Goal: Task Accomplishment & Management: Use online tool/utility

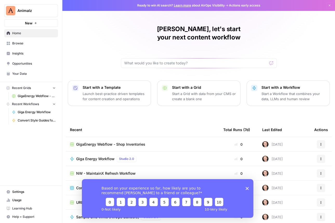
click at [30, 46] on span "Browse" at bounding box center [33, 43] width 43 height 5
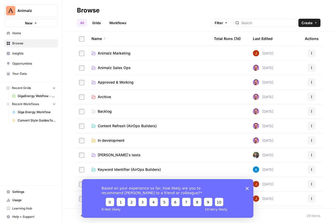
click at [247, 189] on icon "Close survey" at bounding box center [247, 188] width 3 height 3
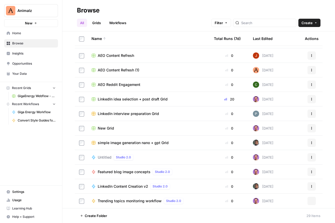
scroll to position [272, 0]
click at [133, 170] on span "Featured blog image concepts" at bounding box center [124, 172] width 53 height 5
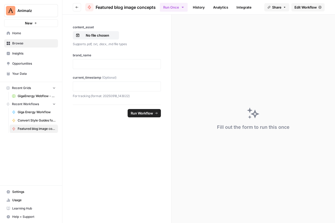
click at [295, 10] on span "Edit Workflow" at bounding box center [306, 7] width 22 height 5
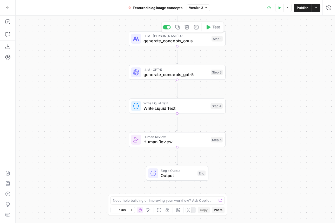
click at [175, 44] on span "generate_concepts_opus" at bounding box center [177, 41] width 66 height 6
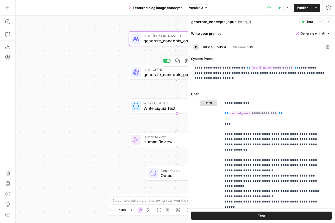
click at [162, 76] on span "generate_concepts_gpt-5" at bounding box center [176, 75] width 65 height 6
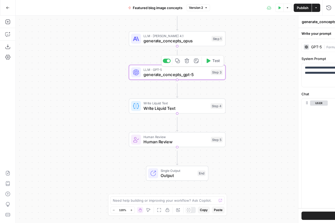
type textarea "generate_concepts_gpt-5"
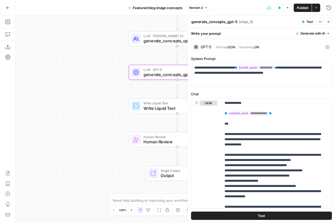
click at [9, 5] on button "Go Back" at bounding box center [7, 7] width 9 height 9
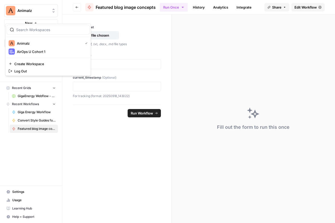
click at [9, 5] on button "Animalz" at bounding box center [31, 10] width 54 height 13
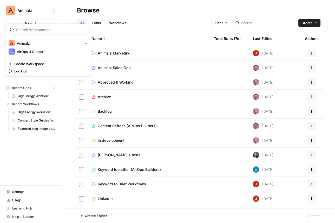
click at [189, 15] on div "All Grids Workflows Filter Create" at bounding box center [199, 21] width 244 height 12
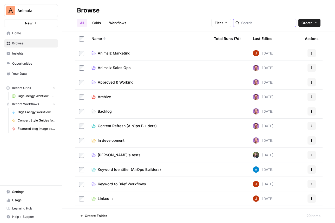
click at [244, 23] on input "search" at bounding box center [267, 22] width 53 height 5
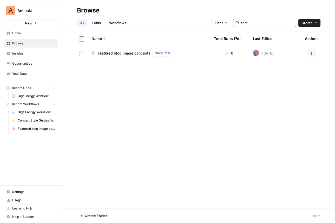
click at [254, 24] on input "feat" at bounding box center [267, 22] width 53 height 5
type input "b"
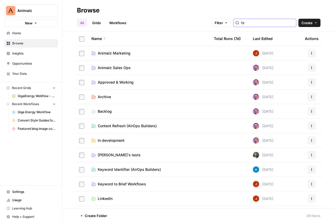
type input "fea"
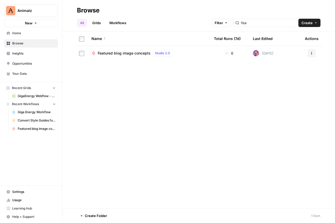
click at [151, 56] on span "Featured blog image concepts" at bounding box center [124, 53] width 53 height 5
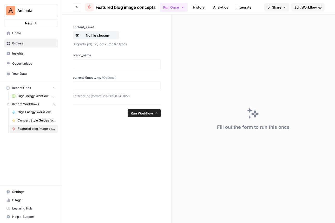
click at [295, 9] on span "Edit Workflow" at bounding box center [306, 7] width 22 height 5
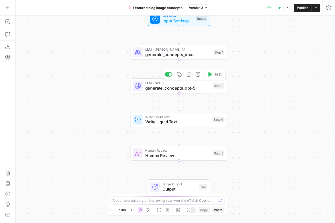
click at [179, 91] on span "generate_concepts_gpt-5" at bounding box center [177, 88] width 65 height 6
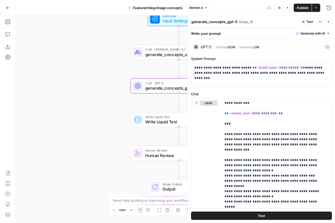
click at [1, 4] on div "Go Back" at bounding box center [8, 7] width 16 height 15
click at [12, 9] on button "Go Back" at bounding box center [7, 7] width 9 height 9
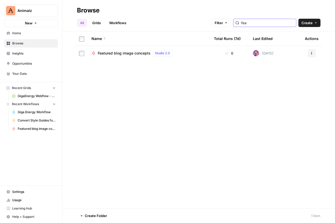
click at [249, 24] on input "fea" at bounding box center [267, 22] width 53 height 5
type input "gener"
click at [130, 24] on link "Workflows" at bounding box center [117, 23] width 23 height 8
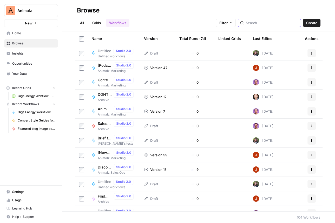
click at [252, 25] on input "search" at bounding box center [272, 22] width 53 height 5
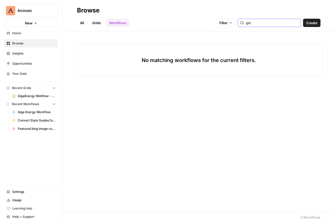
type input "ger"
click at [104, 23] on link "Grids" at bounding box center [96, 23] width 15 height 8
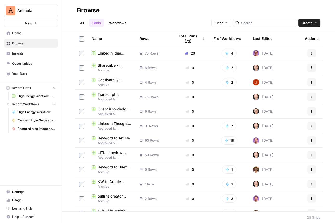
click at [237, 26] on div at bounding box center [264, 23] width 63 height 8
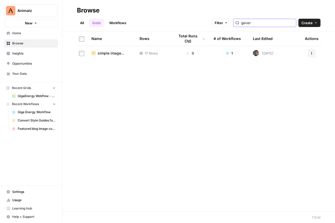
type input "gener"
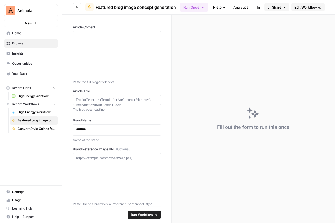
click at [295, 9] on span "Edit Workflow" at bounding box center [306, 7] width 22 height 5
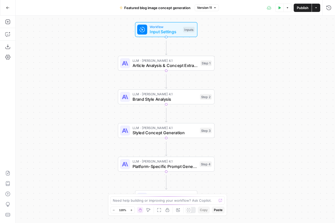
drag, startPoint x: 100, startPoint y: 143, endPoint x: 104, endPoint y: 127, distance: 16.2
click at [93, 140] on div "Workflow Input Settings Inputs LLM · [PERSON_NAME] Opus 4.1 Article Analysis & …" at bounding box center [176, 120] width 320 height 208
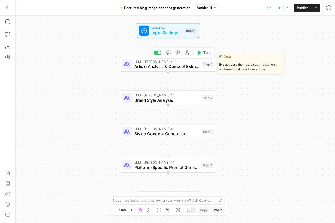
click at [144, 69] on span "Article Analysis & Concept Extraction" at bounding box center [167, 66] width 66 height 6
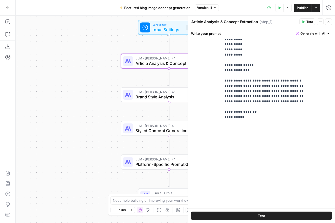
scroll to position [233, 0]
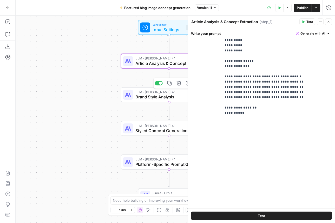
click at [155, 97] on span "Brand Style Analysis" at bounding box center [168, 97] width 65 height 6
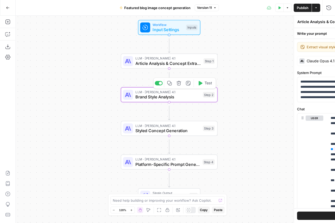
type textarea "Brand Style Analysis"
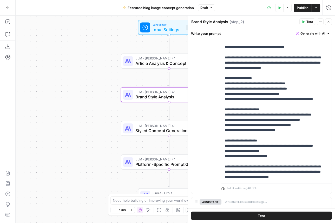
scroll to position [243, 0]
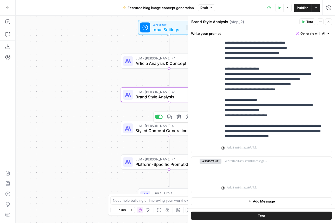
click at [162, 131] on span "Styled Concept Generation" at bounding box center [168, 131] width 65 height 6
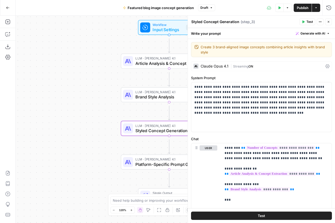
click at [7, 8] on icon "button" at bounding box center [7, 8] width 3 height 2
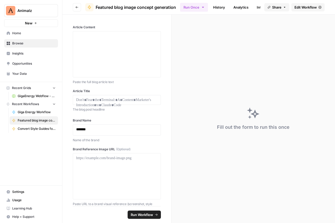
click at [34, 107] on span "Recent Workflows" at bounding box center [25, 104] width 27 height 5
click at [38, 46] on span "Browse" at bounding box center [33, 43] width 43 height 5
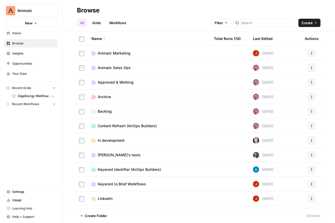
click at [130, 22] on link "Workflows" at bounding box center [117, 23] width 23 height 8
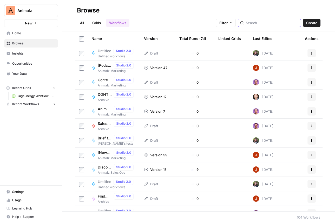
click at [259, 23] on input "search" at bounding box center [272, 22] width 53 height 5
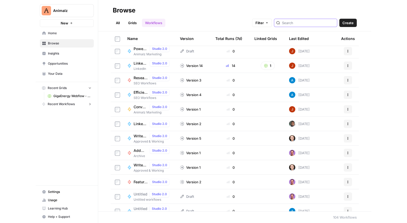
scroll to position [724, 0]
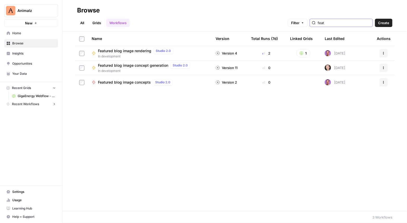
type input "feat"
click at [87, 26] on link "All" at bounding box center [82, 23] width 10 height 8
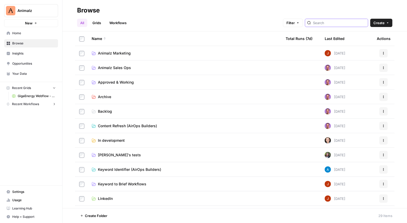
click at [331, 24] on input "search" at bounding box center [339, 22] width 53 height 5
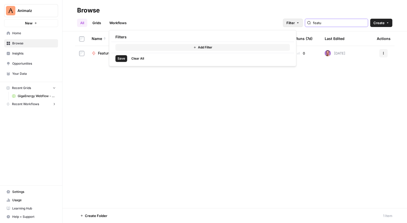
click at [288, 22] on button "Filter" at bounding box center [293, 23] width 20 height 8
click at [241, 18] on div "All Grids Workflows Filter featu Create" at bounding box center [234, 21] width 315 height 12
click at [319, 23] on input "featu" at bounding box center [339, 22] width 53 height 5
type input "featu"
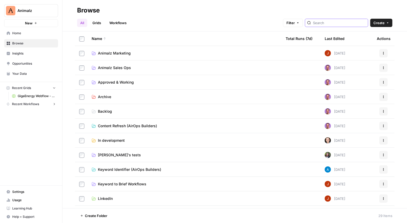
scroll to position [2, 0]
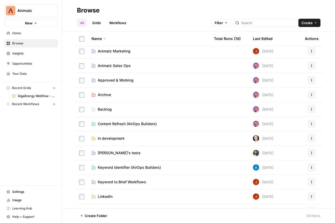
click at [130, 25] on link "Workflows" at bounding box center [117, 23] width 23 height 8
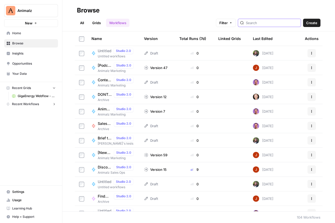
click at [251, 23] on input "search" at bounding box center [272, 22] width 53 height 5
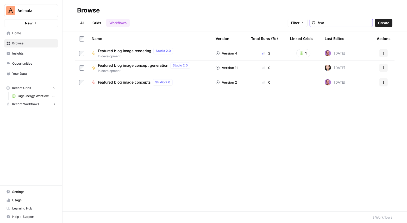
click at [295, 27] on button "Filter" at bounding box center [297, 23] width 20 height 8
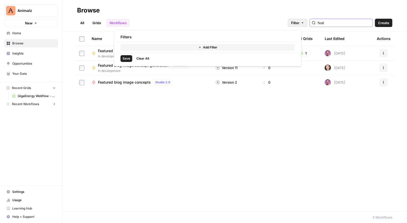
type input "feat"
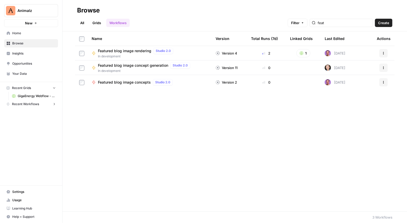
click at [295, 25] on button "Filter" at bounding box center [297, 23] width 20 height 8
click at [87, 23] on link "All" at bounding box center [82, 23] width 10 height 8
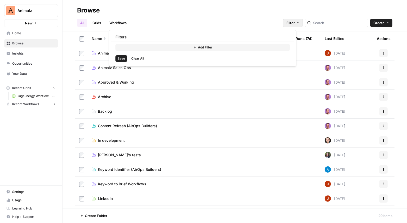
click at [295, 27] on button "Filter" at bounding box center [293, 23] width 20 height 8
click at [226, 9] on div "Browse" at bounding box center [234, 10] width 315 height 8
click at [104, 20] on link "Grids" at bounding box center [96, 23] width 15 height 8
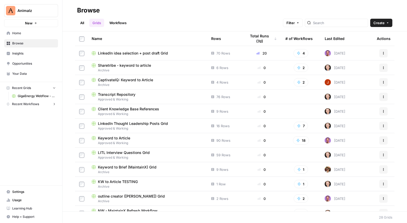
click at [130, 23] on link "Workflows" at bounding box center [117, 23] width 23 height 8
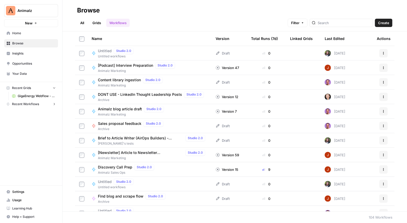
click at [322, 27] on div at bounding box center [340, 23] width 63 height 8
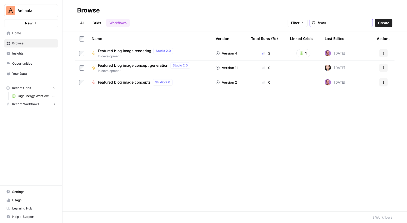
type input "featu"
click at [65, 11] on icon "button" at bounding box center [63, 11] width 4 height 4
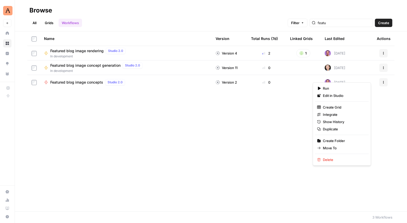
click at [335, 72] on button "Actions" at bounding box center [383, 68] width 8 height 8
click at [332, 97] on span "Edit in Studio" at bounding box center [344, 95] width 42 height 5
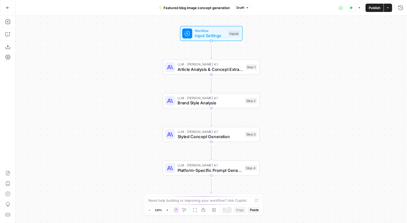
click at [335, 10] on button "Actions" at bounding box center [387, 8] width 8 height 8
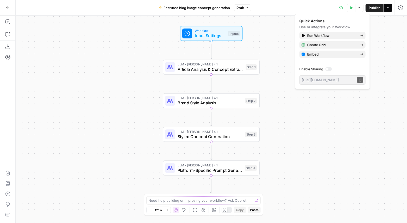
click at [335, 10] on button "Actions" at bounding box center [387, 8] width 8 height 8
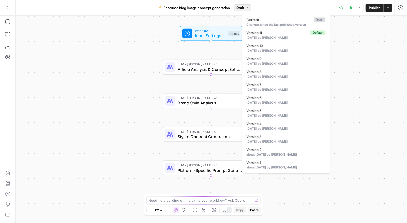
click at [251, 9] on button "Draft" at bounding box center [242, 7] width 17 height 7
click at [7, 7] on icon "button" at bounding box center [8, 8] width 4 height 4
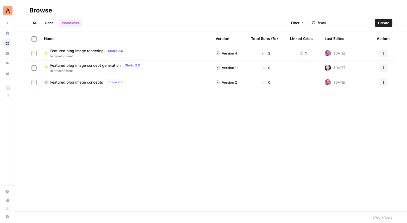
click at [94, 68] on span "Featured blog image concept generation" at bounding box center [85, 65] width 70 height 5
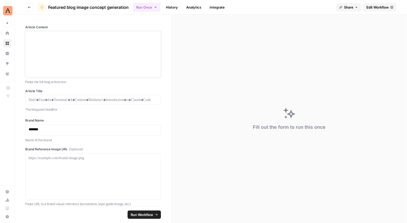
click at [94, 72] on div at bounding box center [93, 55] width 129 height 42
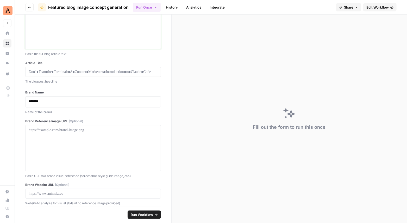
scroll to position [30, 0]
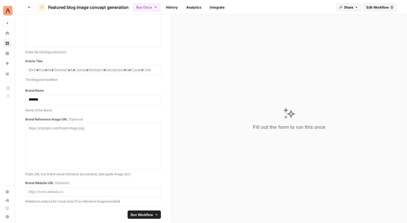
click at [31, 8] on icon "button" at bounding box center [29, 7] width 3 height 2
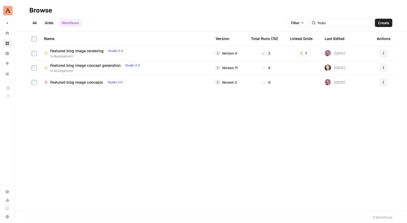
click at [102, 54] on span "Featured blog image rendering" at bounding box center [76, 50] width 53 height 5
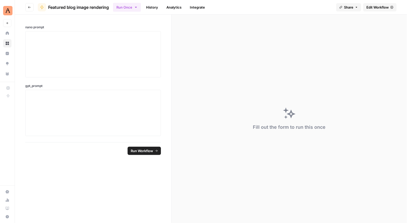
click at [31, 13] on header "Go back Featured blog image rendering Run Once History Analytics Integrate Shar…" at bounding box center [211, 7] width 392 height 15
click at [31, 9] on icon "button" at bounding box center [29, 7] width 3 height 3
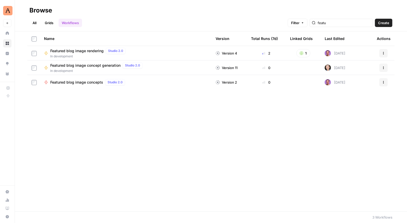
click at [95, 68] on span "Featured blog image concept generation" at bounding box center [85, 65] width 70 height 5
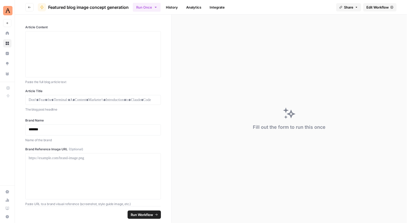
click at [29, 9] on button "Go back" at bounding box center [29, 7] width 8 height 8
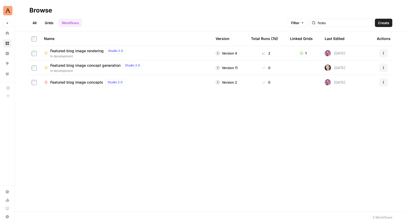
click at [56, 24] on link "Grids" at bounding box center [49, 23] width 15 height 8
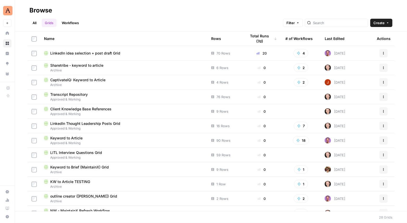
click at [82, 24] on link "Workflows" at bounding box center [70, 23] width 23 height 8
